Goal: Transaction & Acquisition: Subscribe to service/newsletter

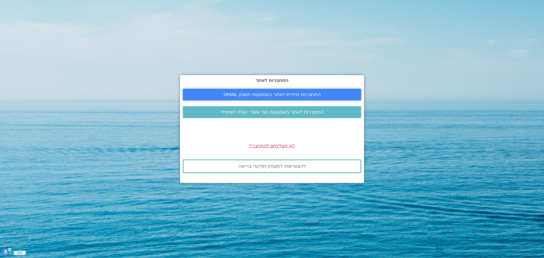
click at [282, 92] on span "התחברות מיידית לאתר באמצעות חשבון GMAIL" at bounding box center [272, 94] width 97 height 5
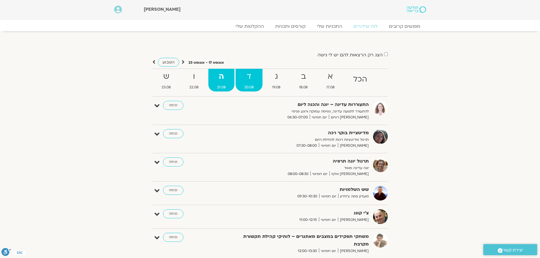
click at [247, 78] on strong "ד" at bounding box center [249, 76] width 27 height 13
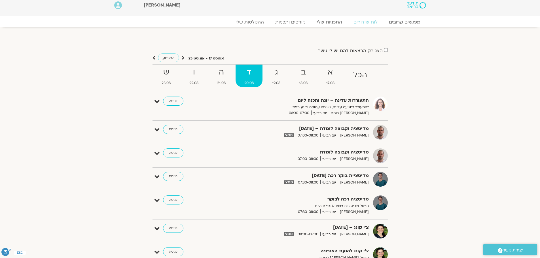
scroll to position [113, 0]
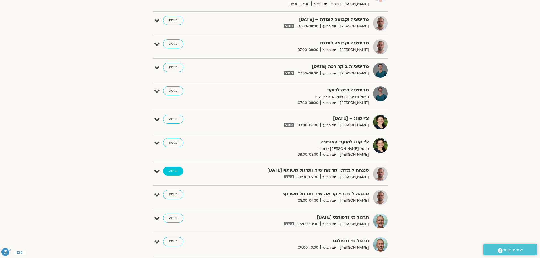
click at [175, 171] on link "כניסה" at bounding box center [173, 171] width 20 height 9
